Goal: Navigation & Orientation: Find specific page/section

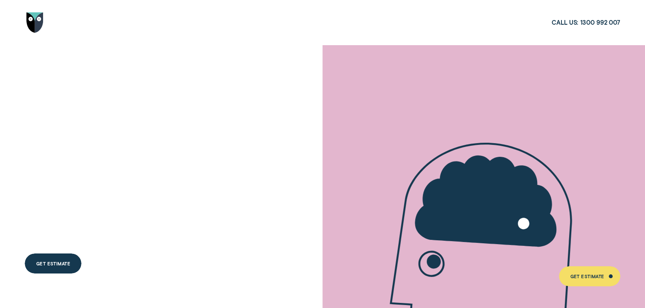
click at [28, 14] on img "Go to home page" at bounding box center [34, 22] width 17 height 20
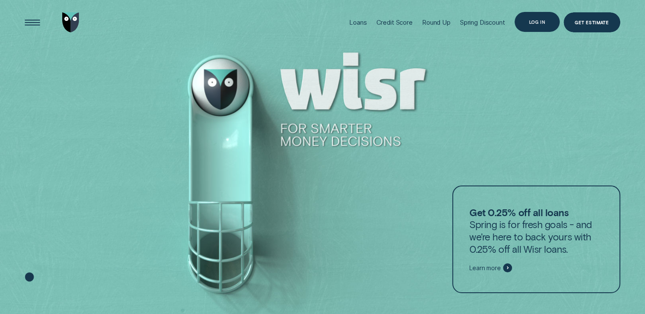
click at [523, 20] on div "Log in" at bounding box center [536, 22] width 45 height 20
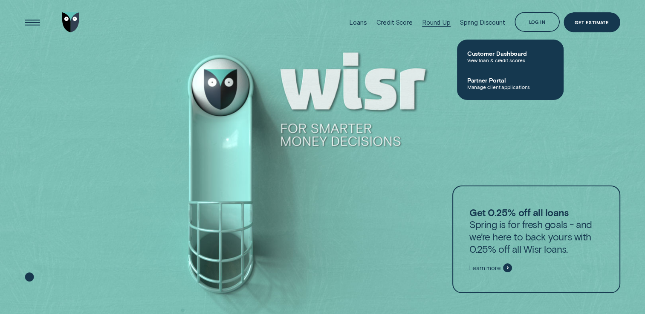
click at [435, 18] on div "Round Up" at bounding box center [436, 22] width 29 height 8
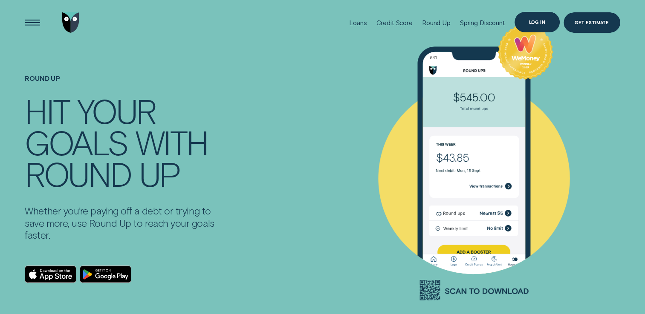
click at [537, 21] on div "Log in" at bounding box center [536, 22] width 17 height 4
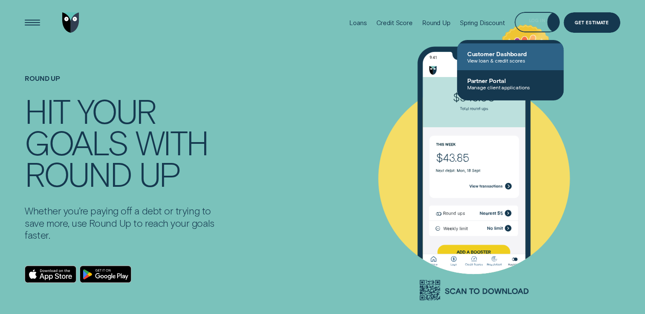
click at [513, 58] on span "View loan & credit scores" at bounding box center [510, 61] width 86 height 6
